Goal: Register for event/course

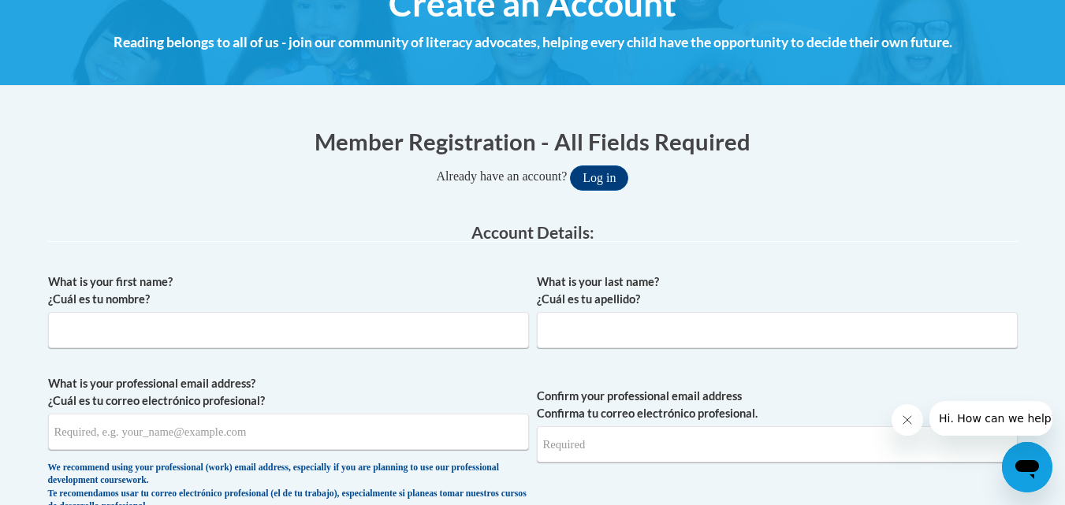
scroll to position [236, 0]
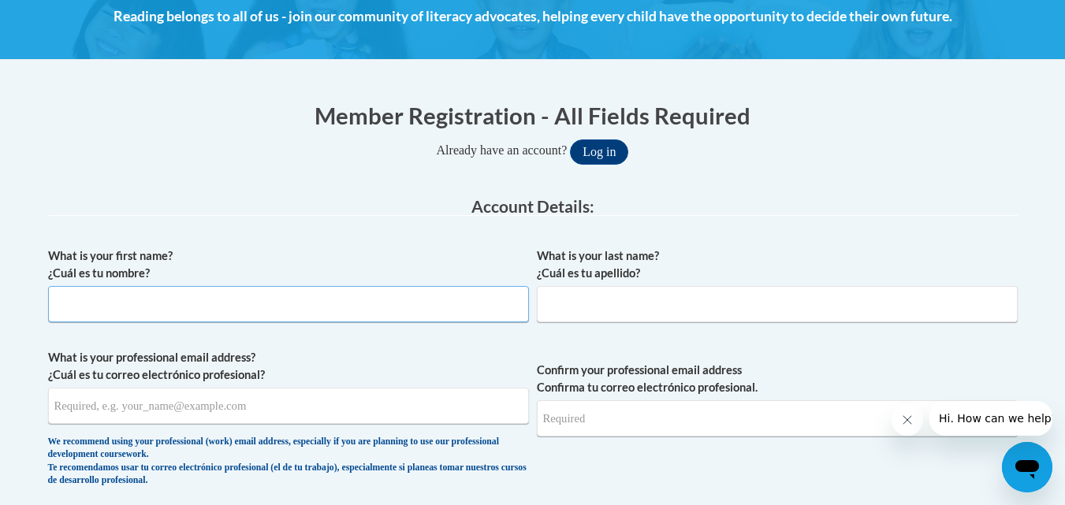
click at [401, 307] on input "What is your first name? ¿Cuál es tu nombre?" at bounding box center [288, 304] width 481 height 36
type input "Arti"
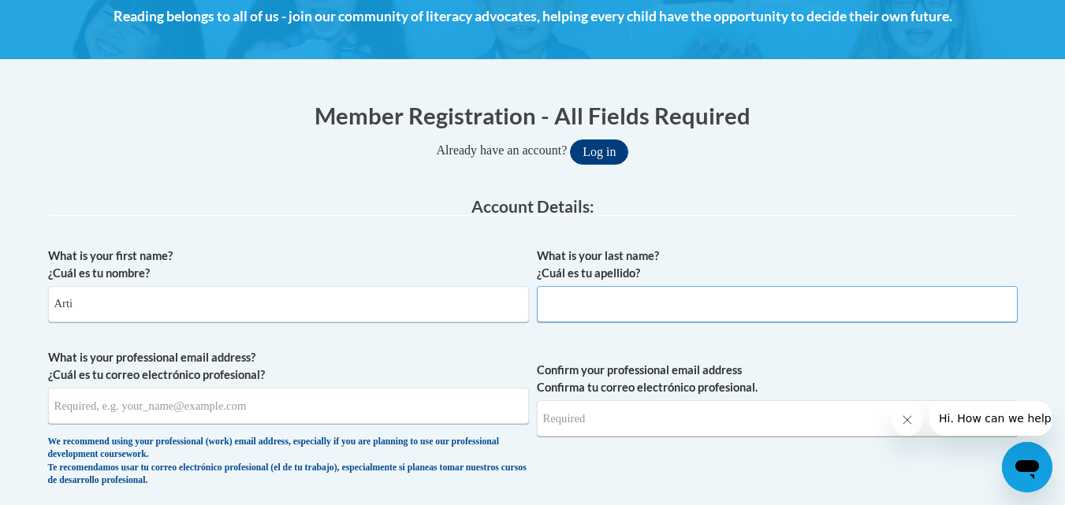
type input "Desai"
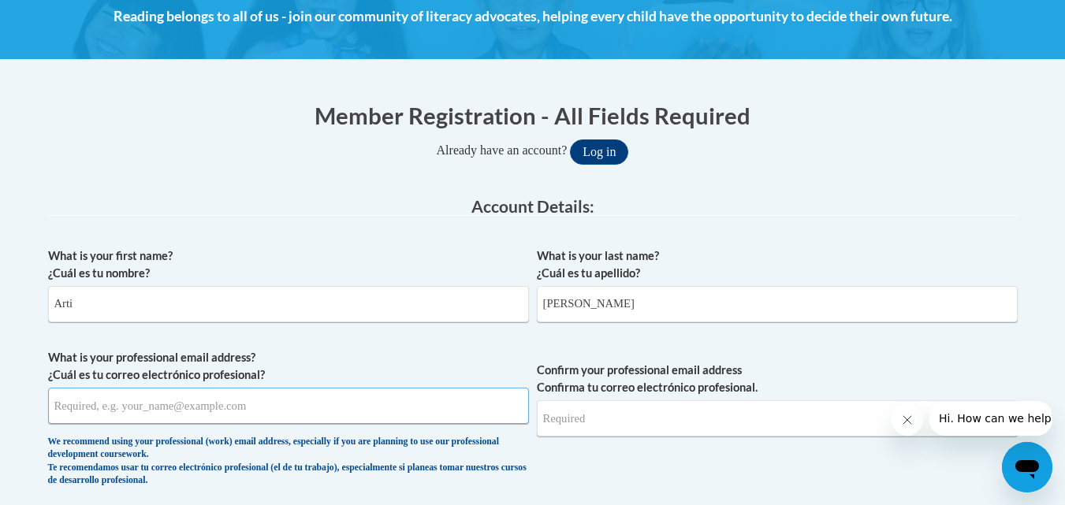
type input "artidesai@hotmail.com"
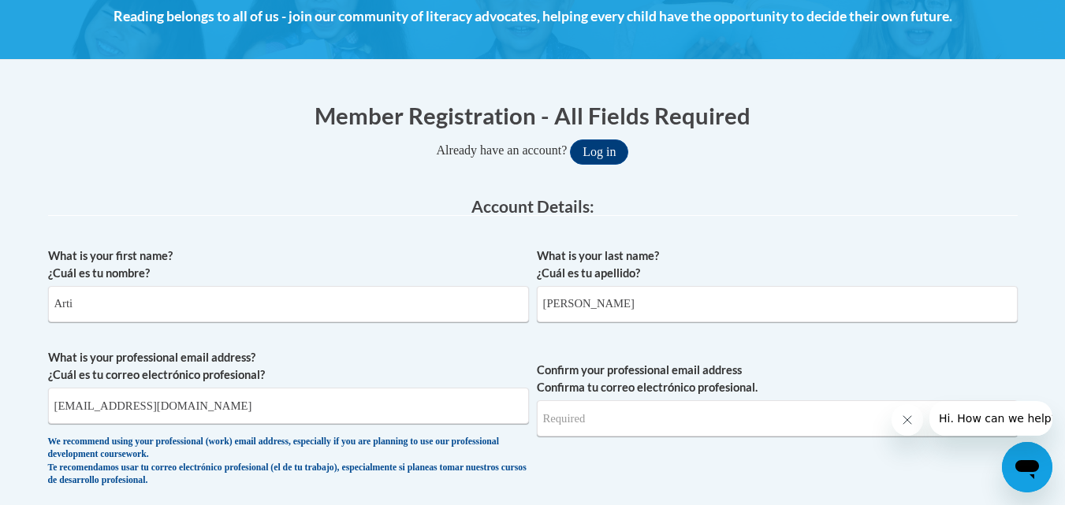
type input "artidesai@hotmail.com"
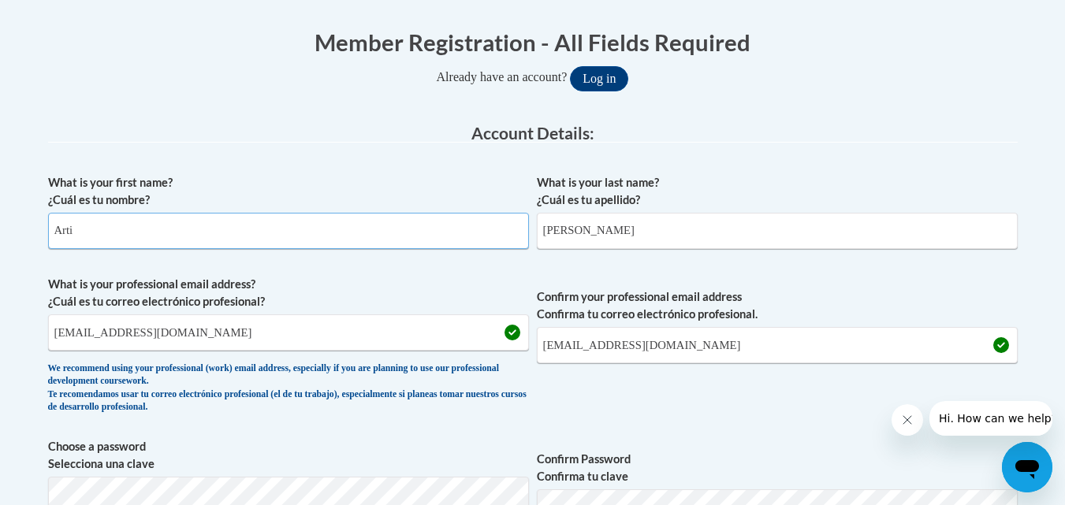
scroll to position [394, 0]
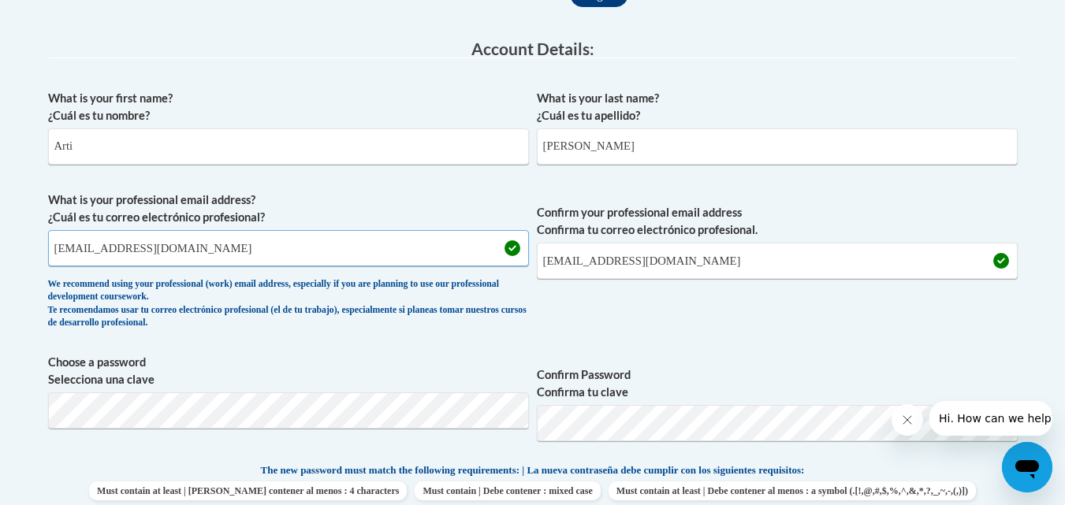
click at [199, 253] on input "artidesai@hotmail.com" at bounding box center [288, 248] width 481 height 36
type input "arti.desai@cobbk12.org"
click at [675, 255] on input "artidesai@hotmail.com" at bounding box center [777, 261] width 481 height 36
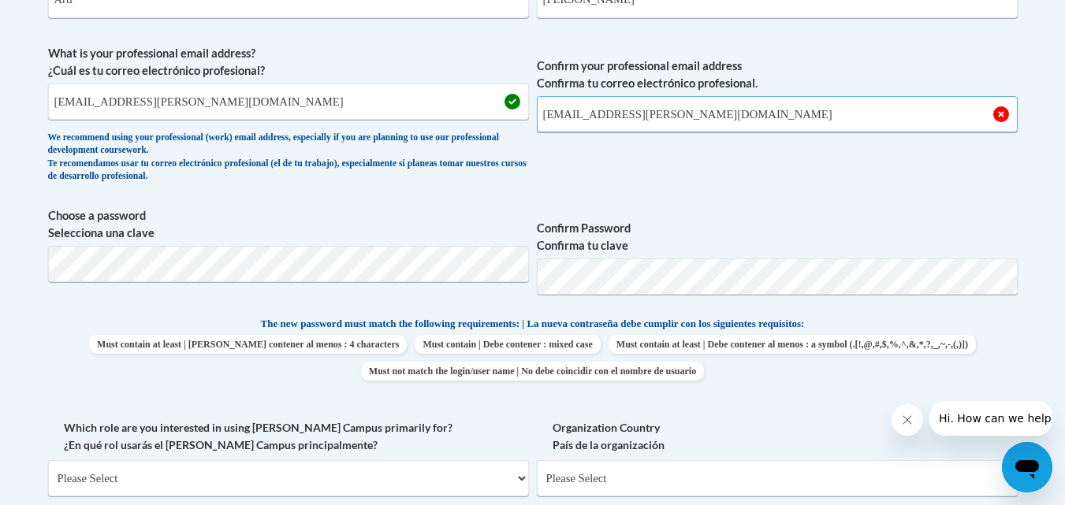
scroll to position [552, 0]
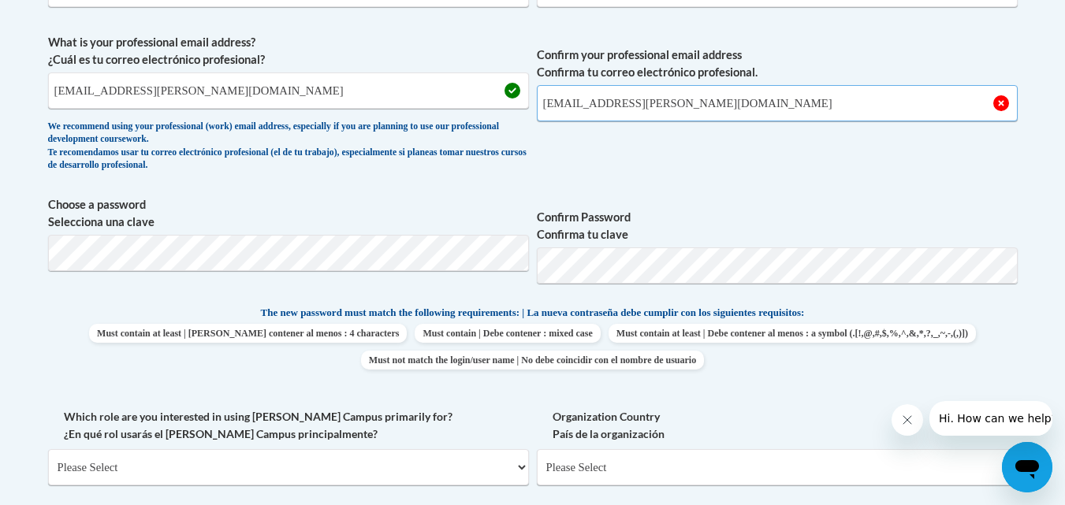
type input "arti.desai@cobbk12.org"
click at [68, 329] on span "Must contain at least | Debe contener al menos : 4 characters Must contain | De…" at bounding box center [532, 347] width 969 height 46
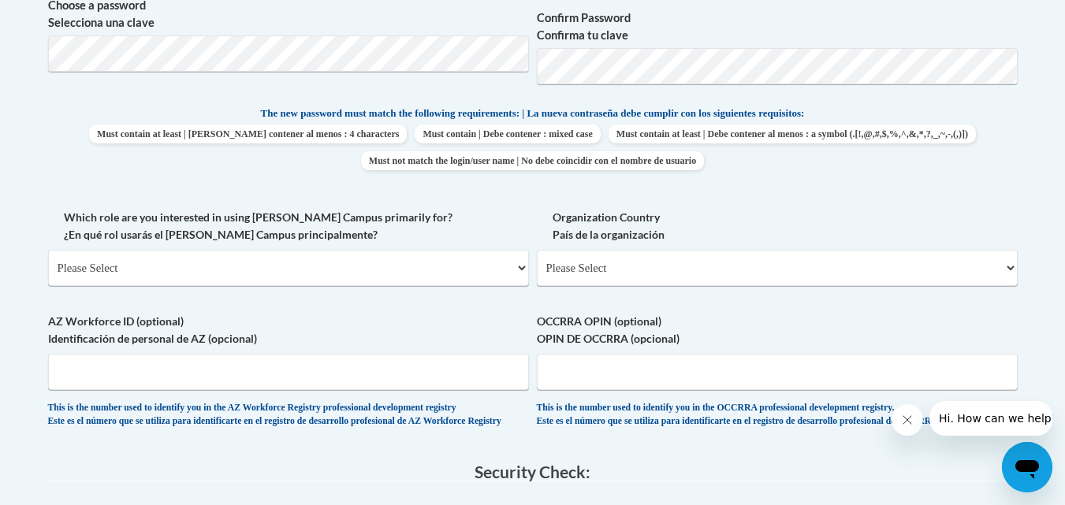
scroll to position [788, 0]
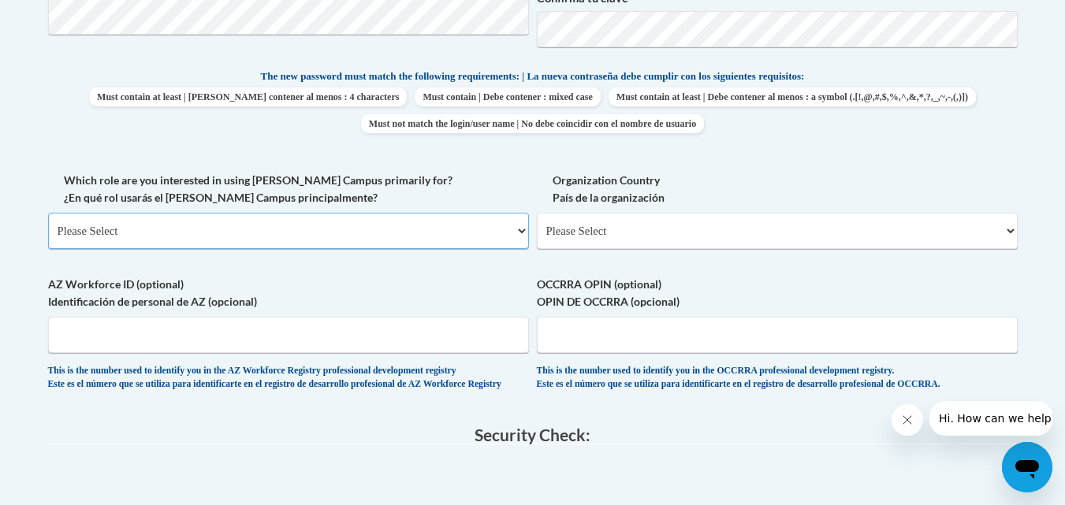
click at [524, 231] on select "Please Select College/University | Colegio/Universidad Community/Nonprofit Part…" at bounding box center [288, 231] width 481 height 36
select select "fbf2d438-af2f-41f8-98f1-81c410e29de3"
click at [48, 213] on select "Please Select College/University | Colegio/Universidad Community/Nonprofit Part…" at bounding box center [288, 231] width 481 height 36
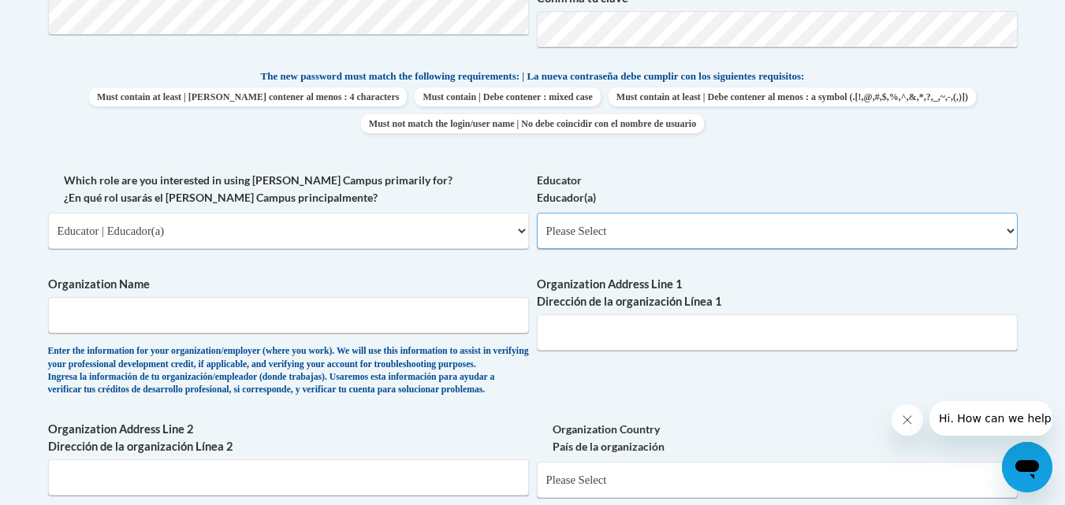
click at [652, 224] on select "Please Select Early Learning/Daycare Teacher/Family Home Care Provider | Maestr…" at bounding box center [777, 231] width 481 height 36
click at [537, 213] on select "Please Select Early Learning/Daycare Teacher/Family Home Care Provider | Maestr…" at bounding box center [777, 231] width 481 height 36
click at [746, 233] on select "Please Select Early Learning/Daycare Teacher/Family Home Care Provider | Maestr…" at bounding box center [777, 231] width 481 height 36
select select "8e40623d-54d0-45cd-9f92-5df65cd3f8cf"
click at [537, 213] on select "Please Select Early Learning/Daycare Teacher/Family Home Care Provider | Maestr…" at bounding box center [777, 231] width 481 height 36
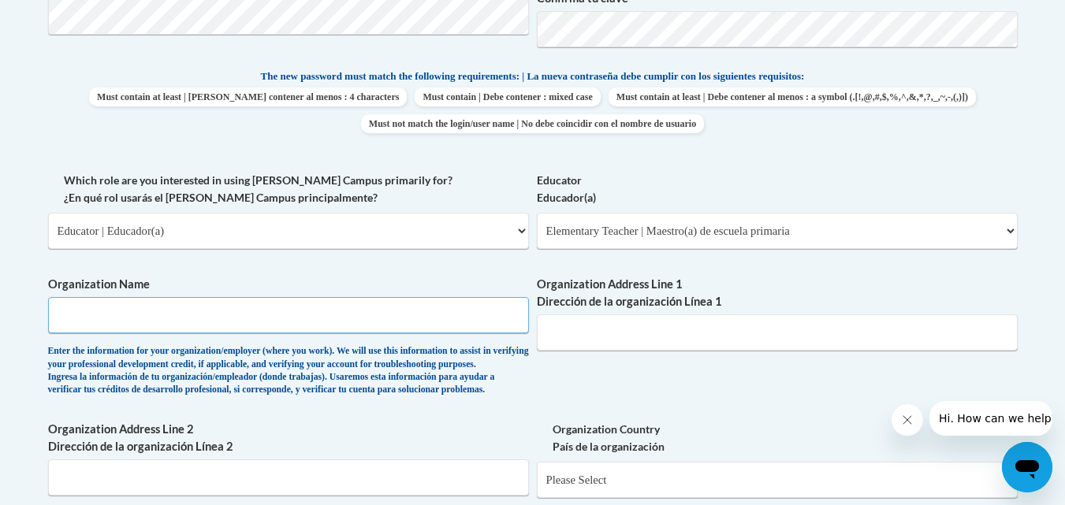
click at [293, 314] on input "Organization Name" at bounding box center [288, 315] width 481 height 36
type input "Cobb County School District"
click at [612, 328] on input "Organization Address Line 1 Dirección de la organización Línea 1" at bounding box center [777, 332] width 481 height 36
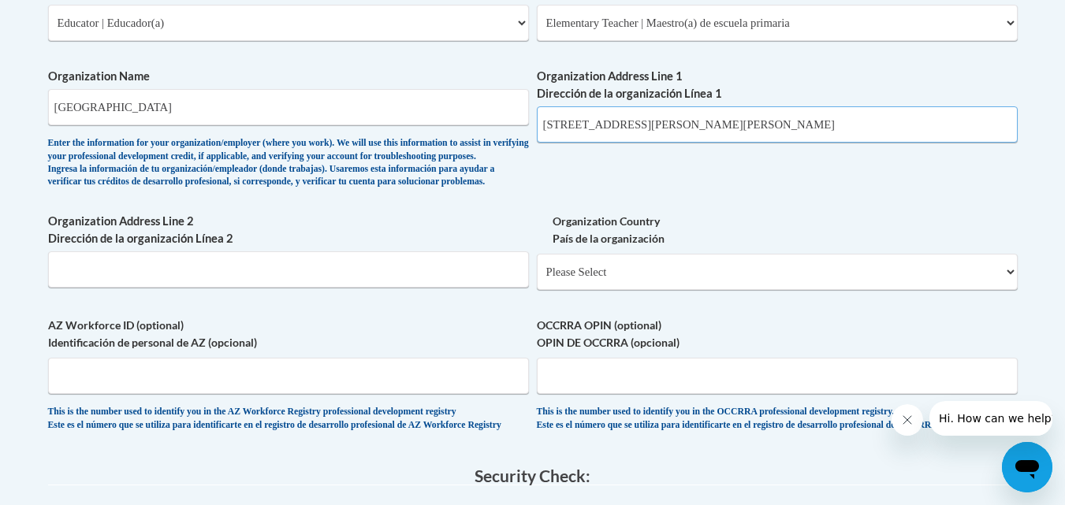
scroll to position [1024, 0]
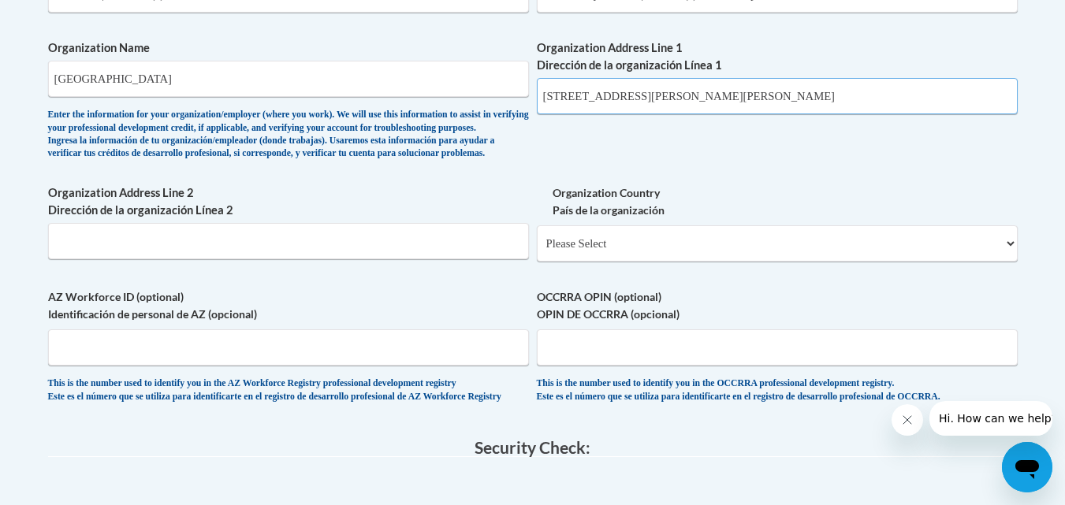
type input "514 Glover st, Marietta 30060"
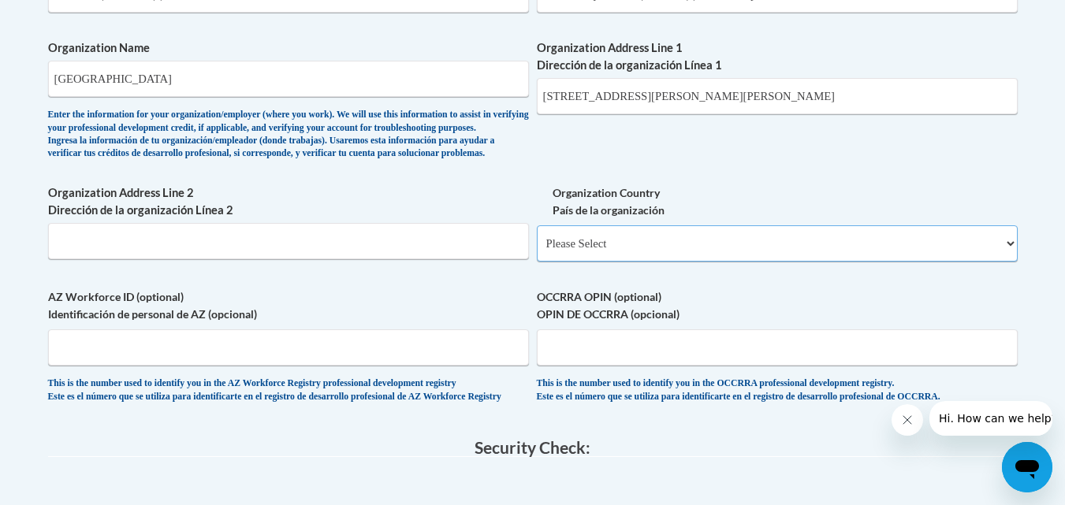
click at [727, 262] on select "Please Select United States | Estados Unidos Outside of the United States | Fue…" at bounding box center [777, 243] width 481 height 36
select select "ad49bcad-a171-4b2e-b99c-48b446064914"
click at [537, 251] on select "Please Select United States | Estados Unidos Outside of the United States | Fue…" at bounding box center [777, 243] width 481 height 36
select select
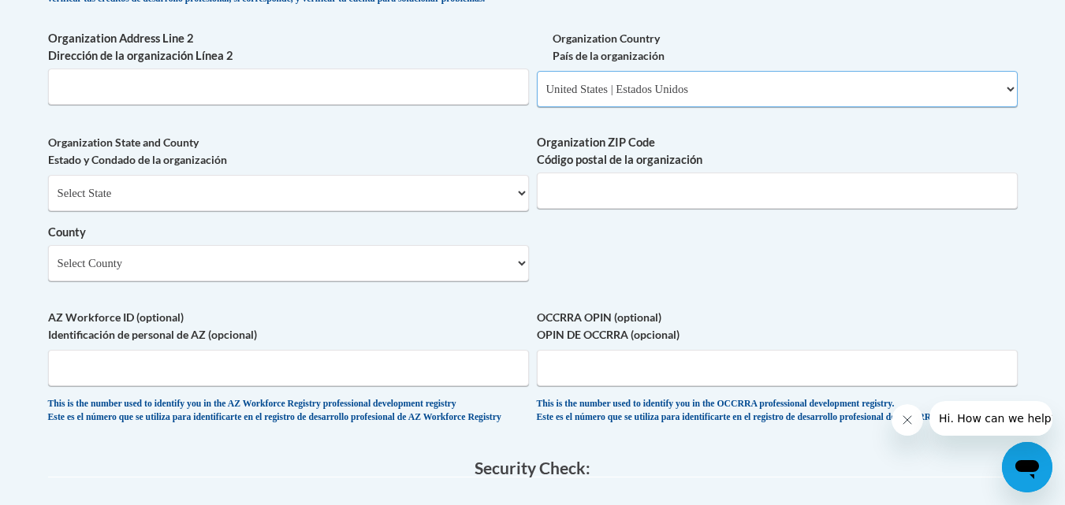
scroll to position [1182, 0]
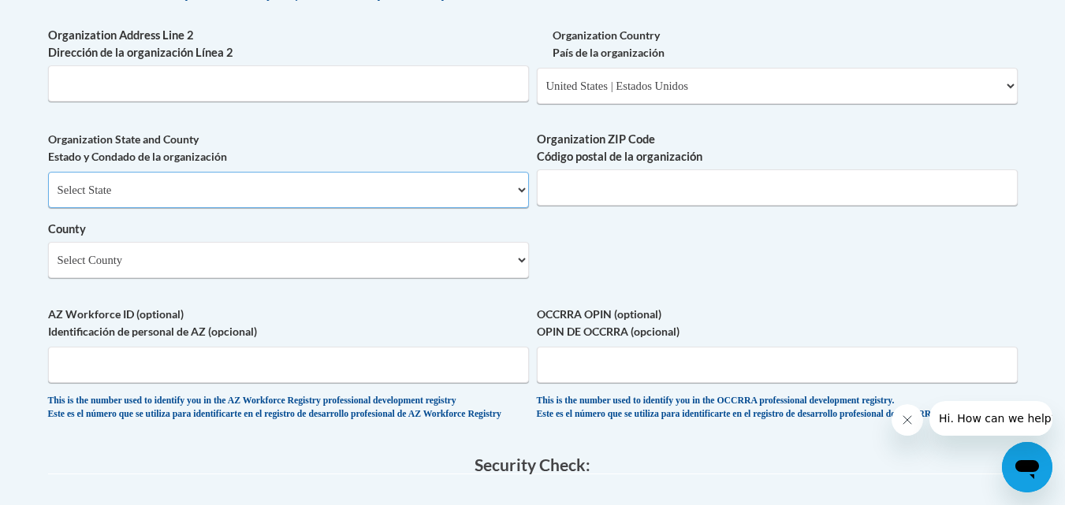
click at [342, 208] on select "Select State Alabama Alaska Arizona Arkansas California Colorado Connecticut De…" at bounding box center [288, 190] width 481 height 36
select select "Georgia"
click at [48, 198] on select "Select State Alabama Alaska Arizona Arkansas California Colorado Connecticut De…" at bounding box center [288, 190] width 481 height 36
click at [686, 206] on input "Organization ZIP Code Código postal de la organización" at bounding box center [777, 187] width 481 height 36
type input "30060"
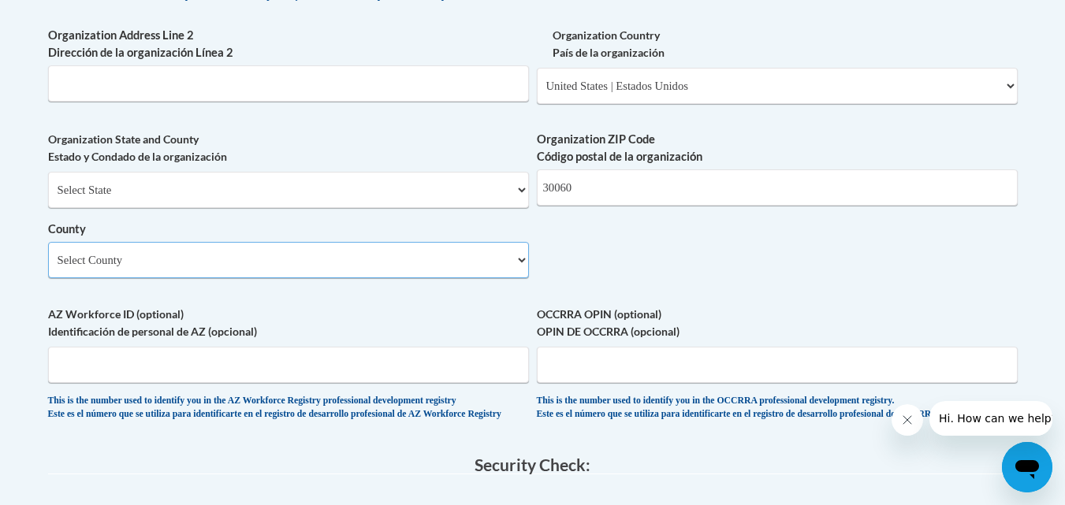
click at [371, 278] on select "Select County Appling Atkinson Bacon Baker Baldwin Banks Barrow Bartow Ben Hill…" at bounding box center [288, 260] width 481 height 36
select select "Cobb"
click at [48, 268] on select "Select County Appling Atkinson Bacon Baker Baldwin Banks Barrow Bartow Ben Hill…" at bounding box center [288, 260] width 481 height 36
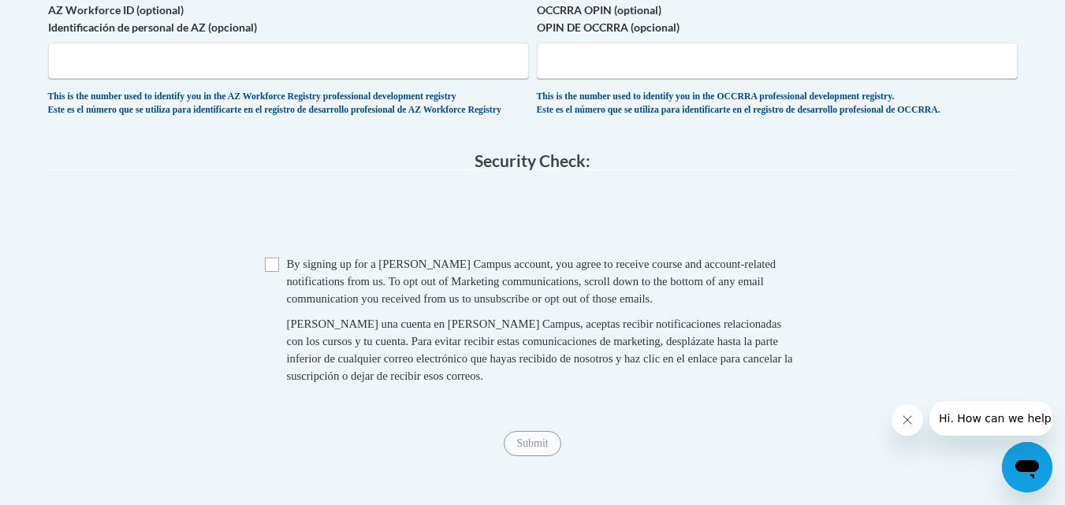
scroll to position [1497, 0]
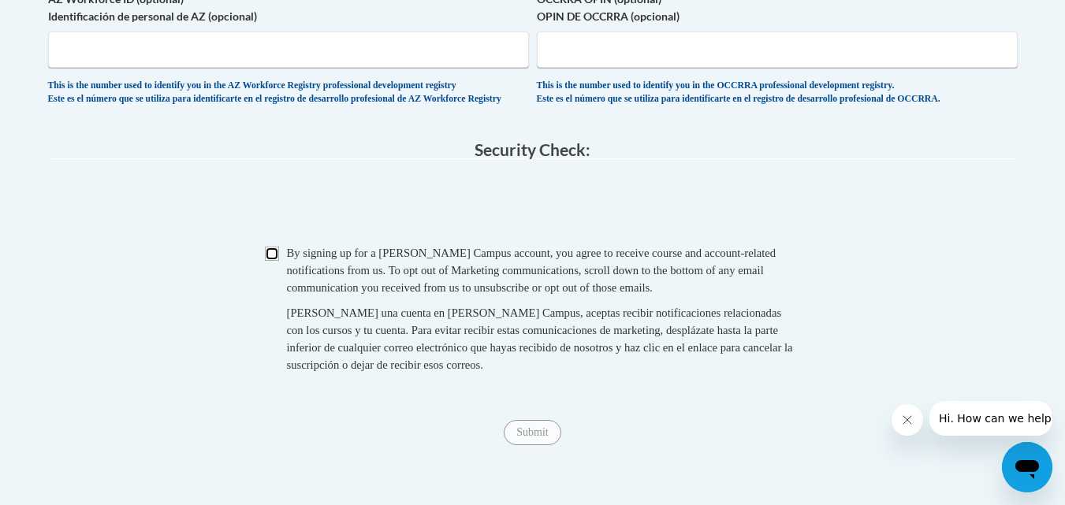
click at [266, 261] on input "Checkbox" at bounding box center [272, 254] width 14 height 14
checkbox input "true"
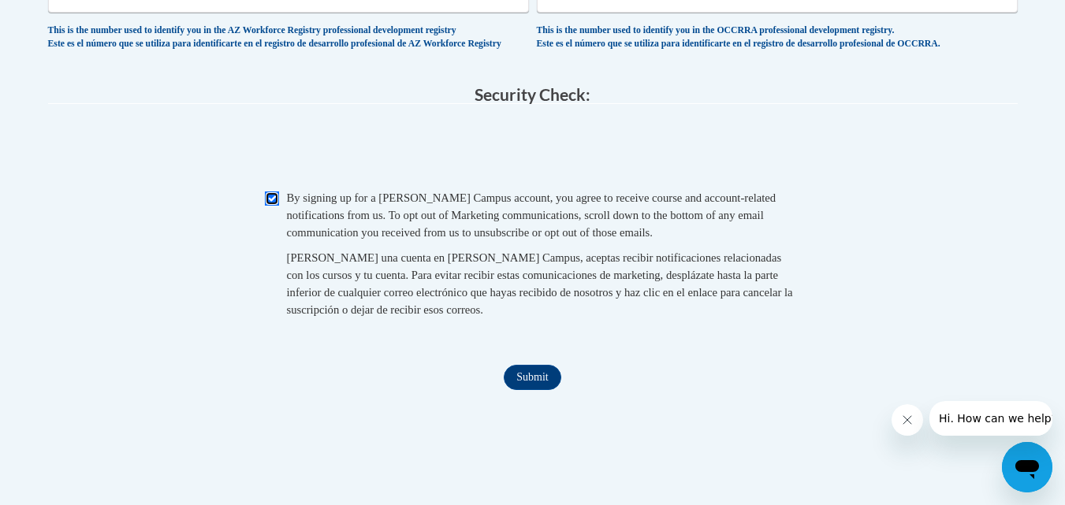
scroll to position [1576, 0]
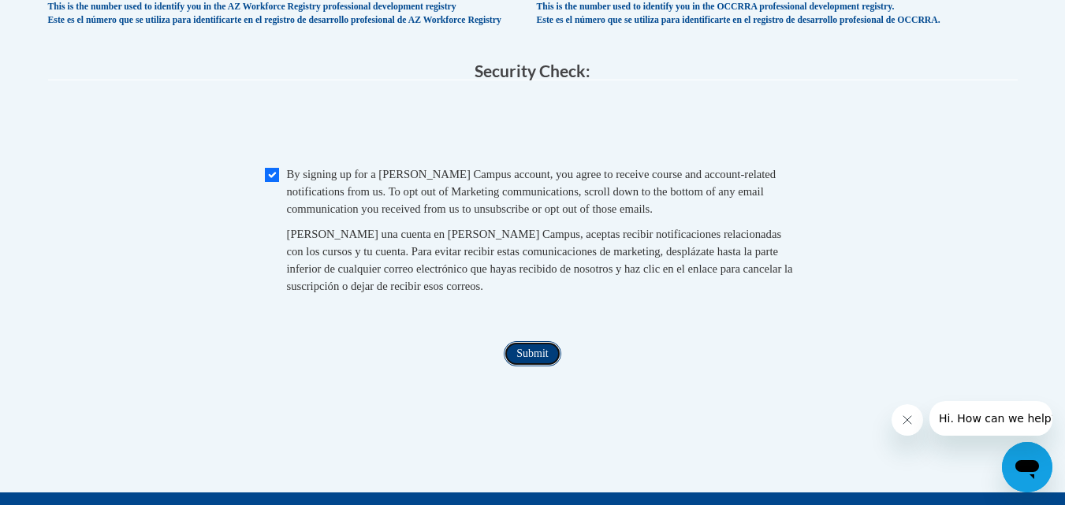
click at [538, 366] on input "Submit" at bounding box center [532, 353] width 57 height 25
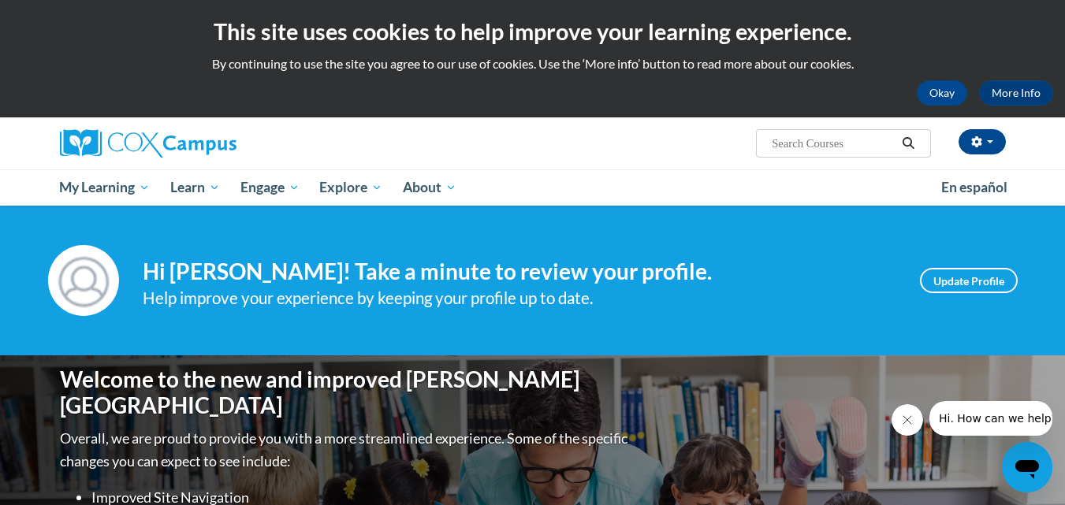
click at [789, 143] on input "Search..." at bounding box center [833, 143] width 126 height 19
type input "Foundation for Literacy"
click at [908, 143] on icon "Search" at bounding box center [908, 143] width 14 height 12
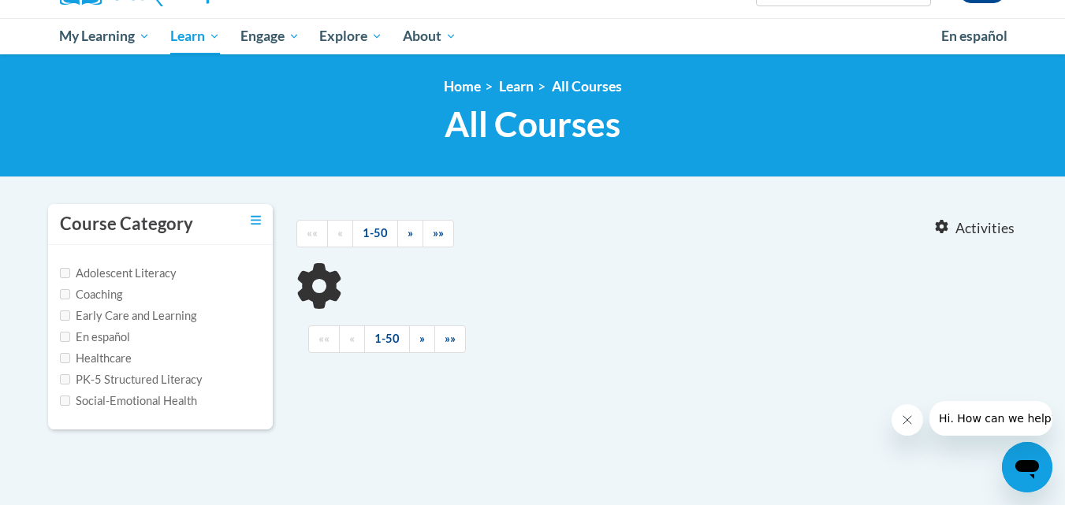
type input "Foundation for Literacy"
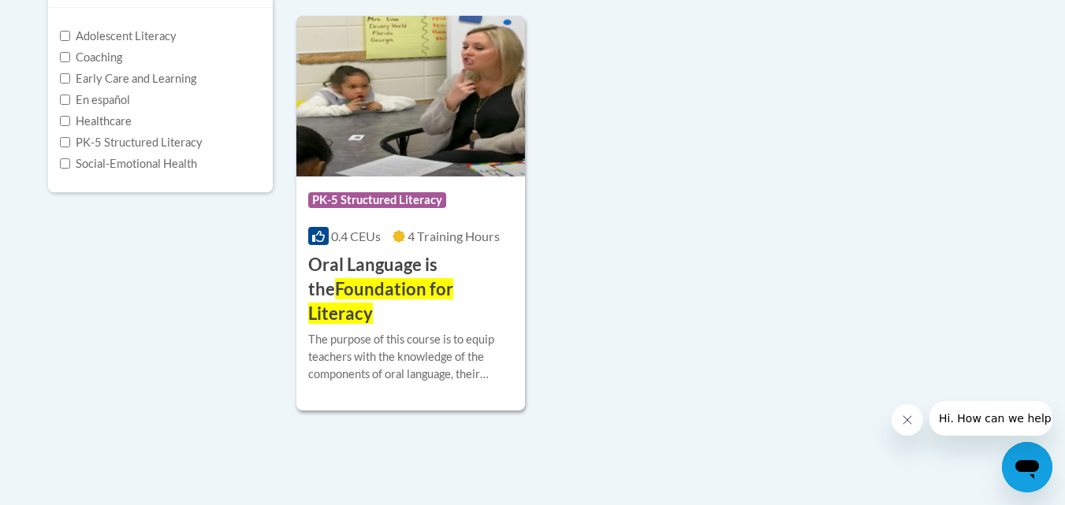
scroll to position [394, 0]
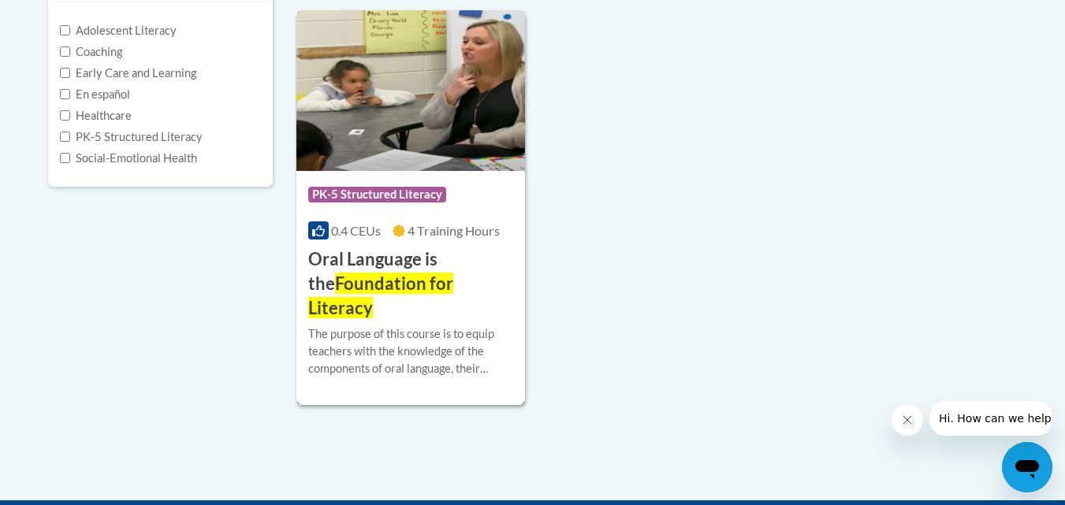
click at [418, 285] on span "Foundation for Literacy" at bounding box center [380, 296] width 145 height 46
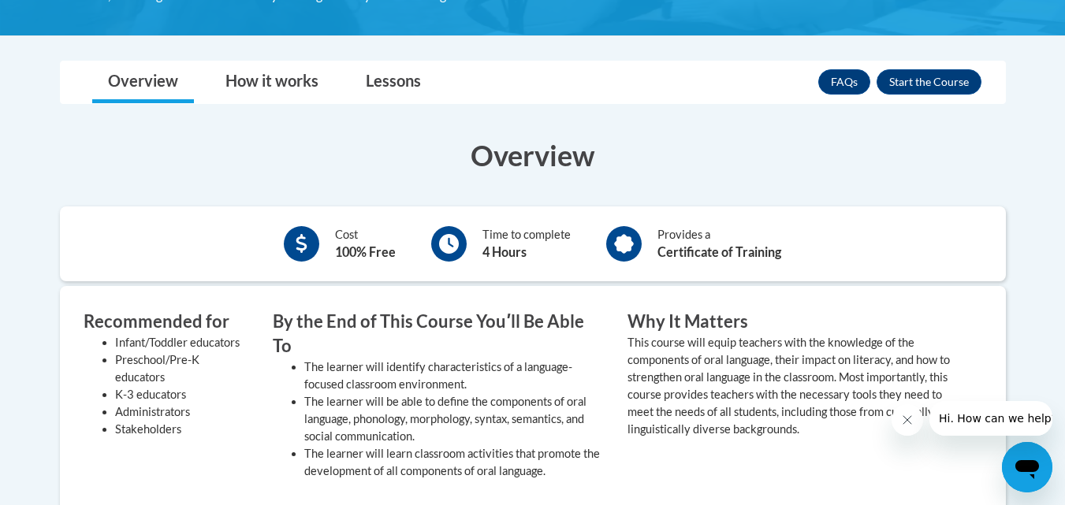
scroll to position [292, 0]
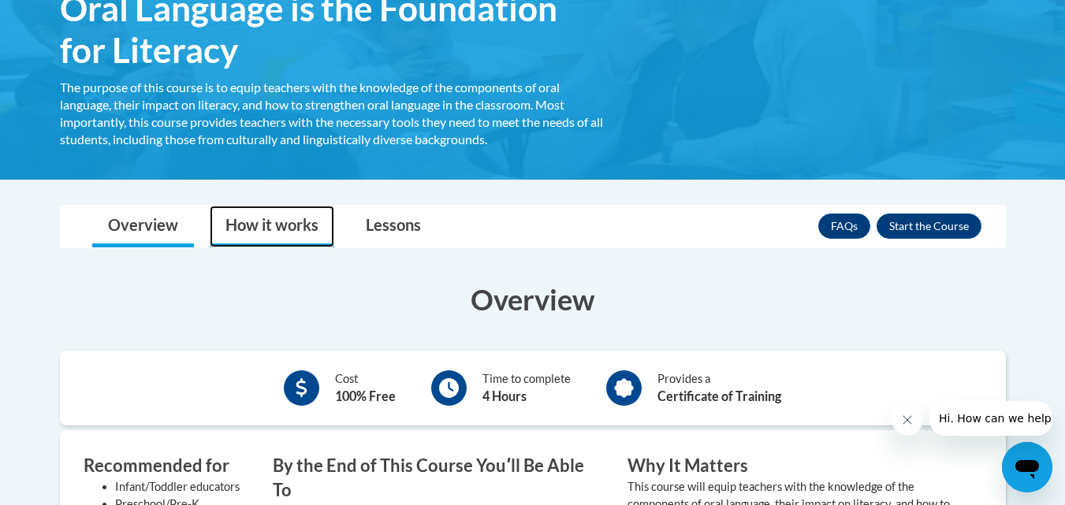
click at [287, 219] on link "How it works" at bounding box center [272, 227] width 125 height 42
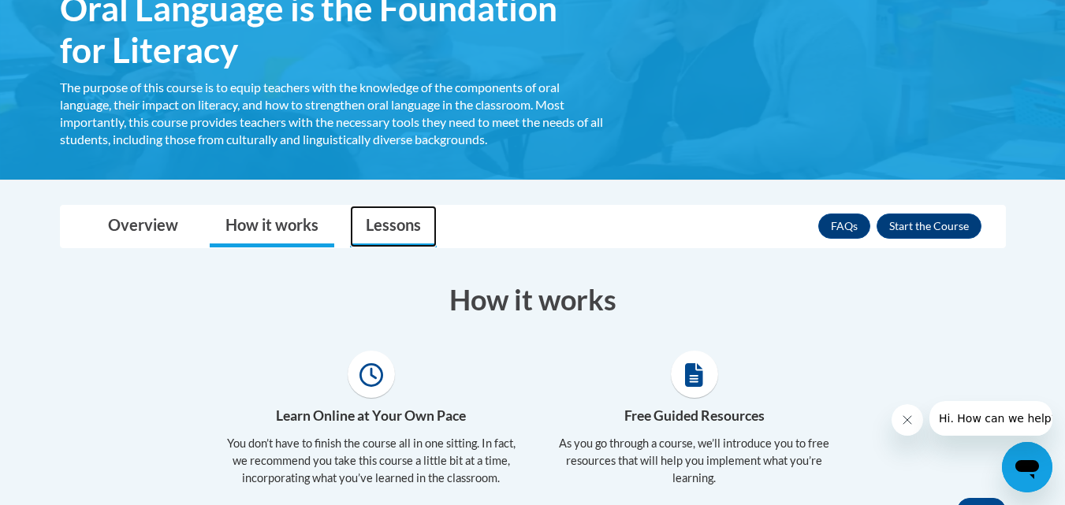
click at [395, 225] on link "Lessons" at bounding box center [393, 227] width 87 height 42
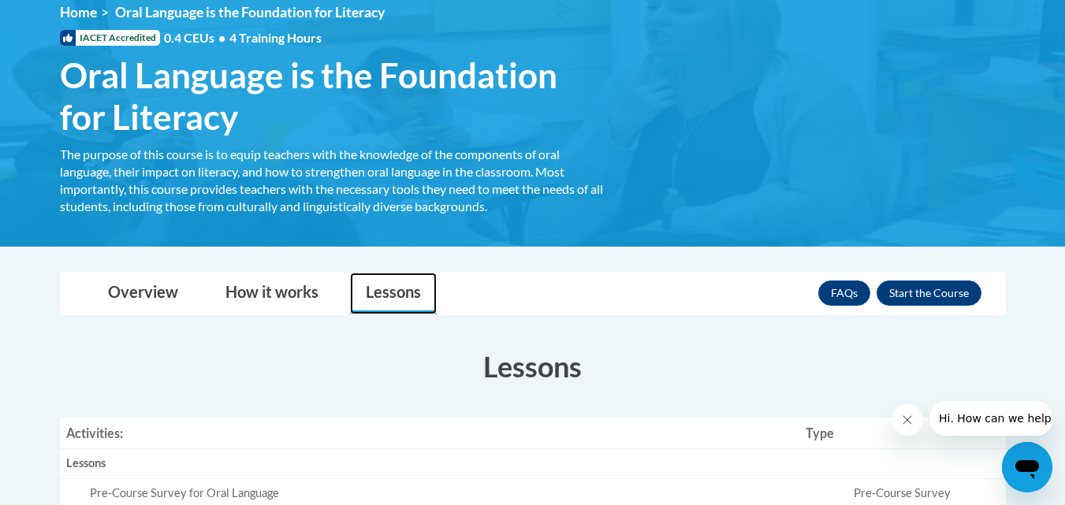
scroll to position [214, 0]
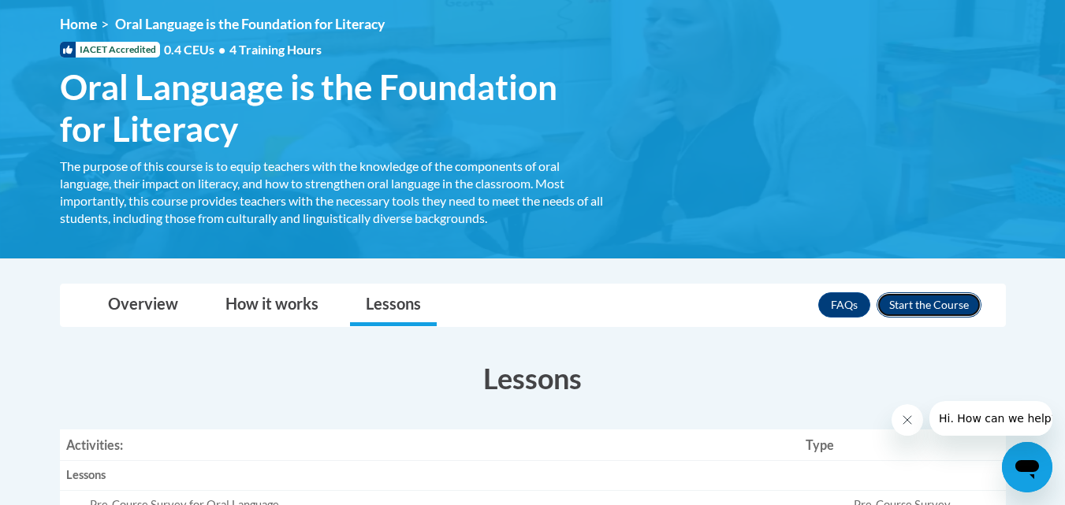
click at [936, 308] on button "Enroll" at bounding box center [928, 304] width 105 height 25
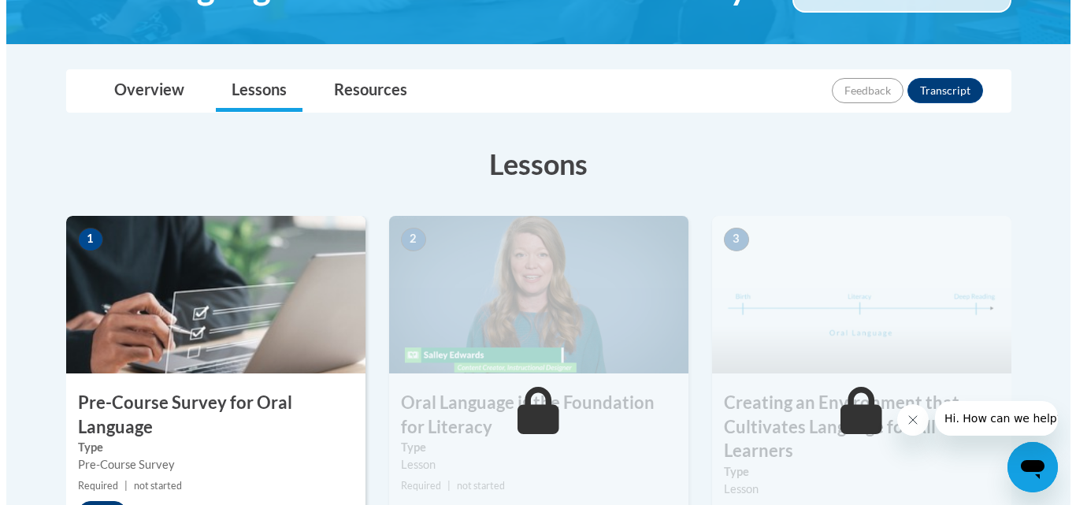
scroll to position [394, 0]
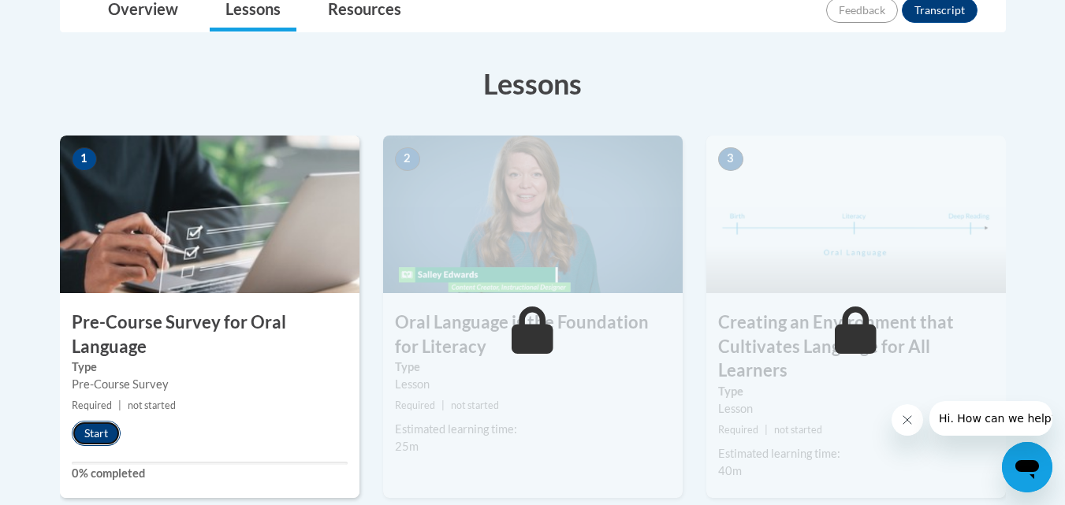
click at [101, 429] on button "Start" at bounding box center [96, 433] width 49 height 25
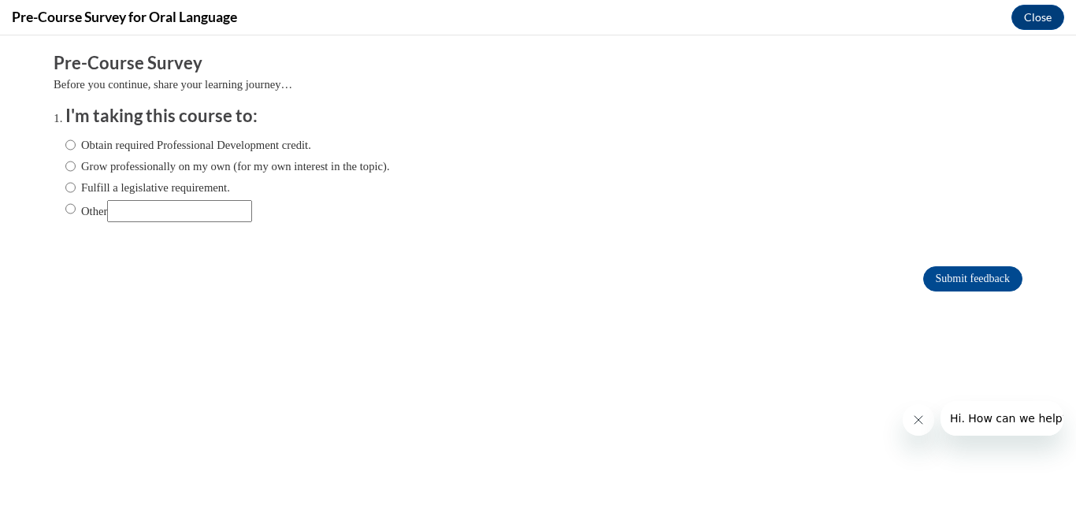
scroll to position [0, 0]
click at [65, 144] on input "Obtain required Professional Development credit." at bounding box center [70, 144] width 10 height 17
radio input "true"
click at [65, 144] on input "Obtain required Professional Development credit." at bounding box center [70, 144] width 10 height 17
click at [977, 281] on input "Submit feedback" at bounding box center [973, 278] width 99 height 25
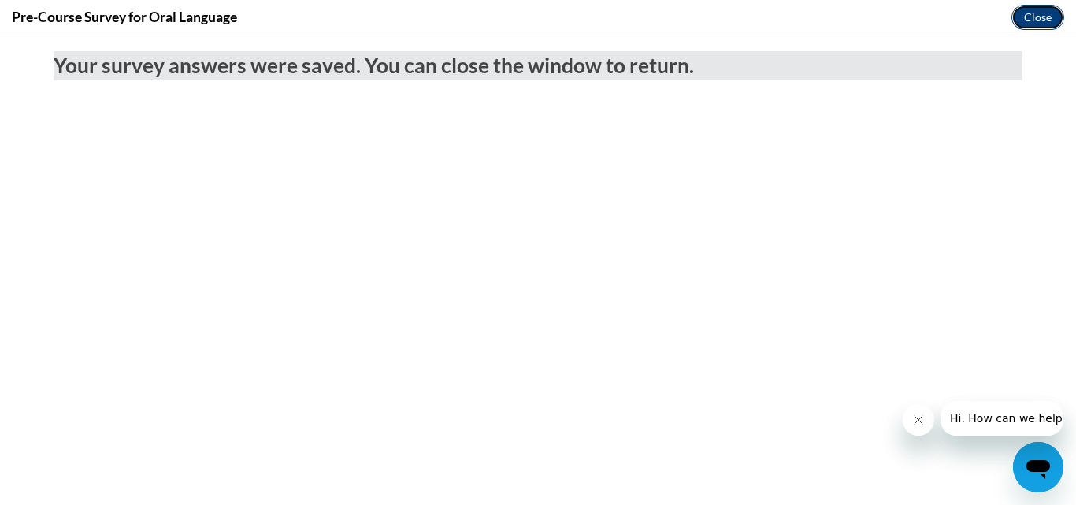
click at [1028, 11] on button "Close" at bounding box center [1038, 17] width 53 height 25
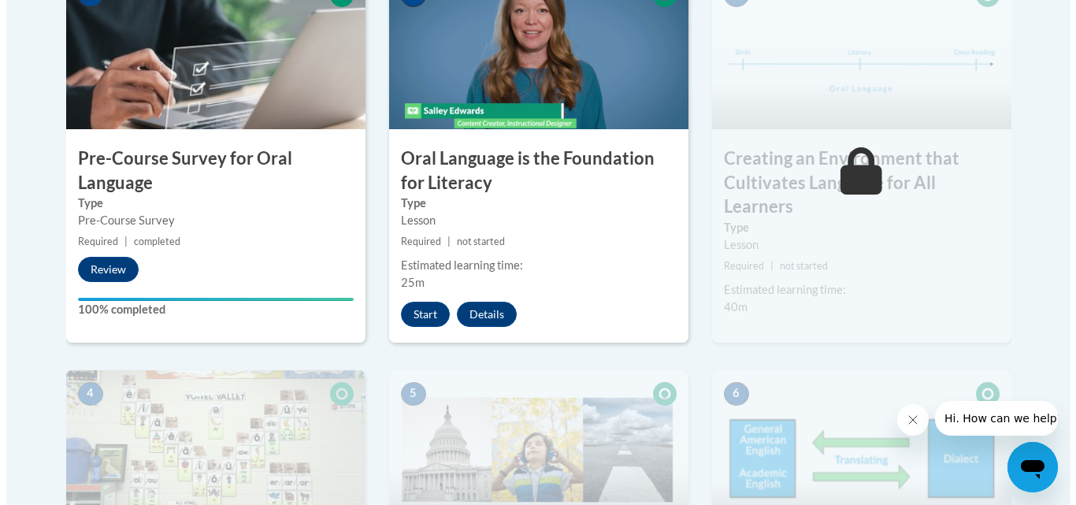
scroll to position [552, 0]
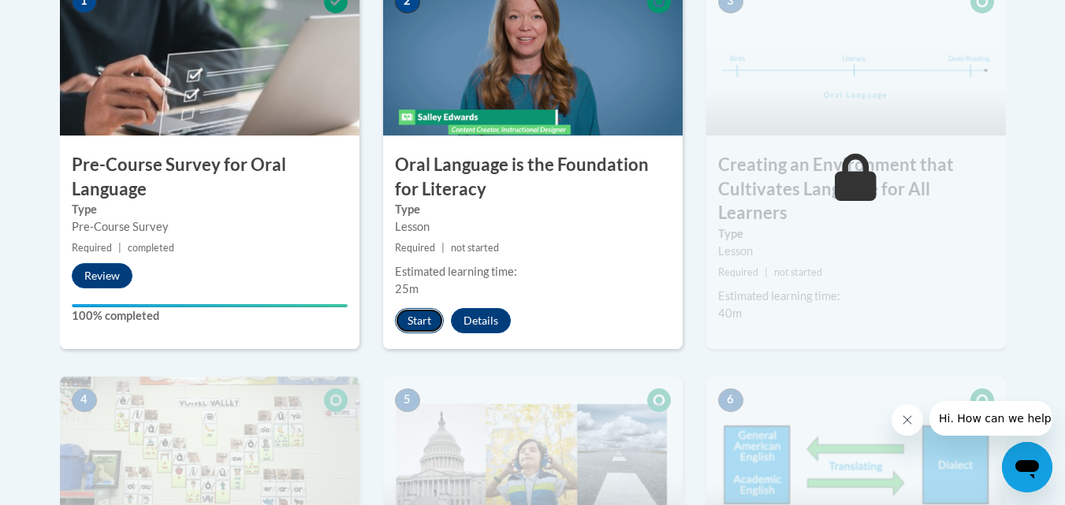
click at [407, 320] on button "Start" at bounding box center [419, 320] width 49 height 25
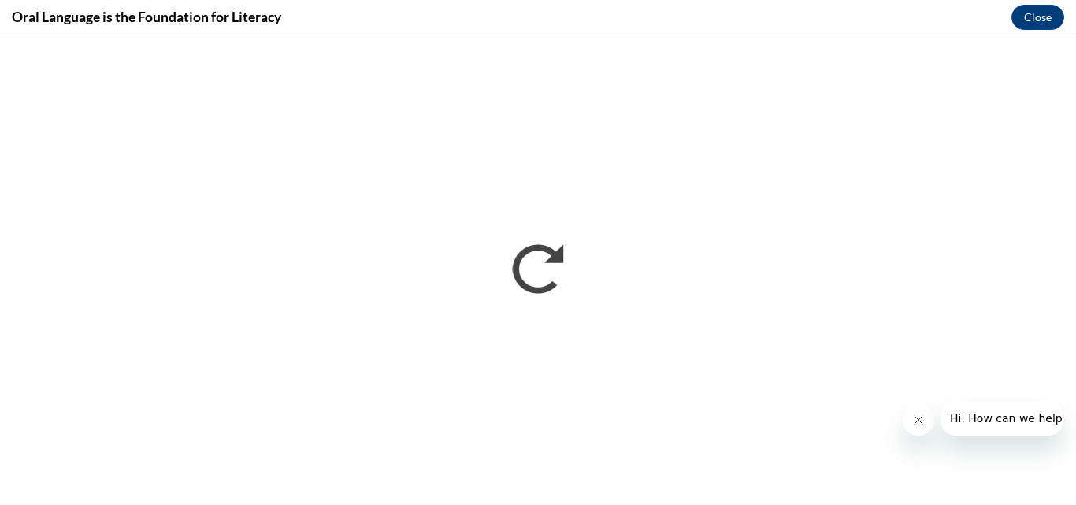
scroll to position [0, 0]
